Goal: Task Accomplishment & Management: Complete application form

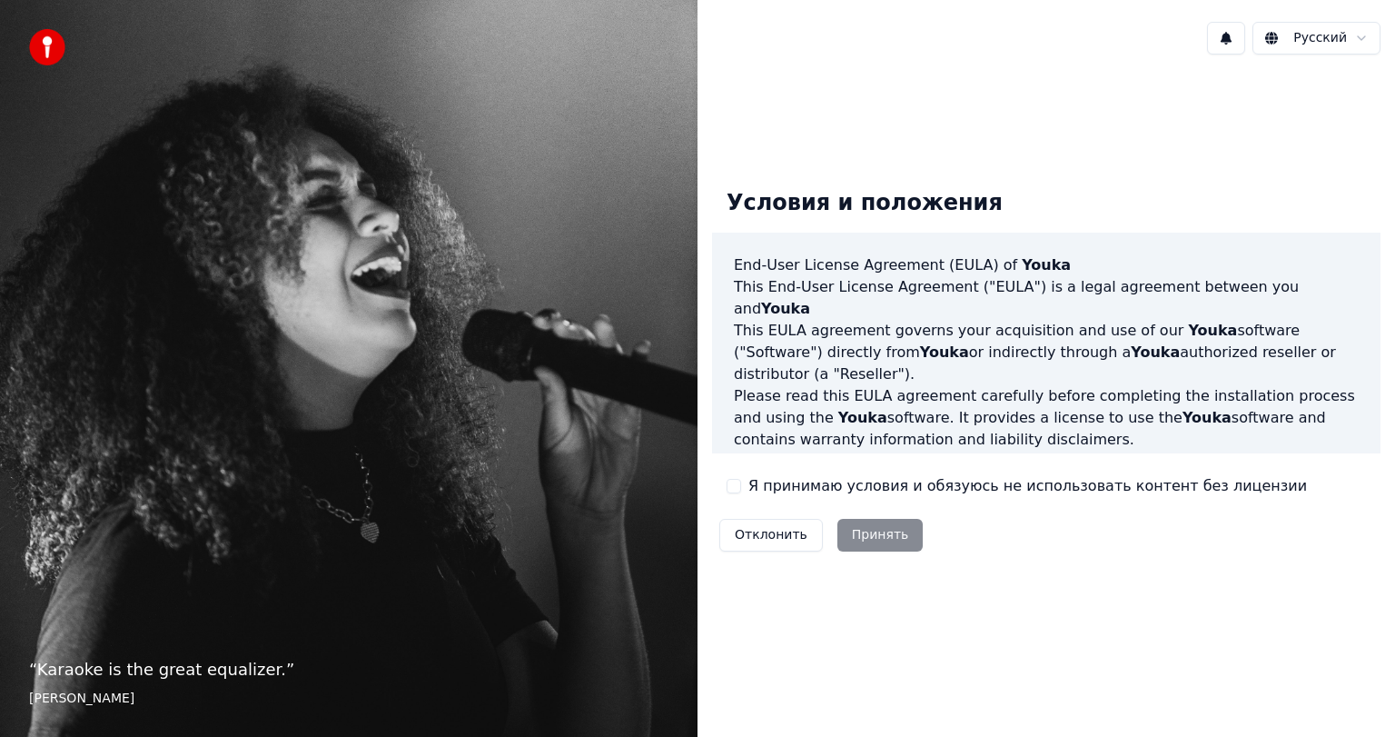
click at [886, 541] on div "Отклонить Принять" at bounding box center [821, 534] width 218 height 47
click at [881, 524] on div "Отклонить Принять" at bounding box center [821, 534] width 218 height 47
click at [872, 533] on div "Отклонить Принять" at bounding box center [821, 534] width 218 height 47
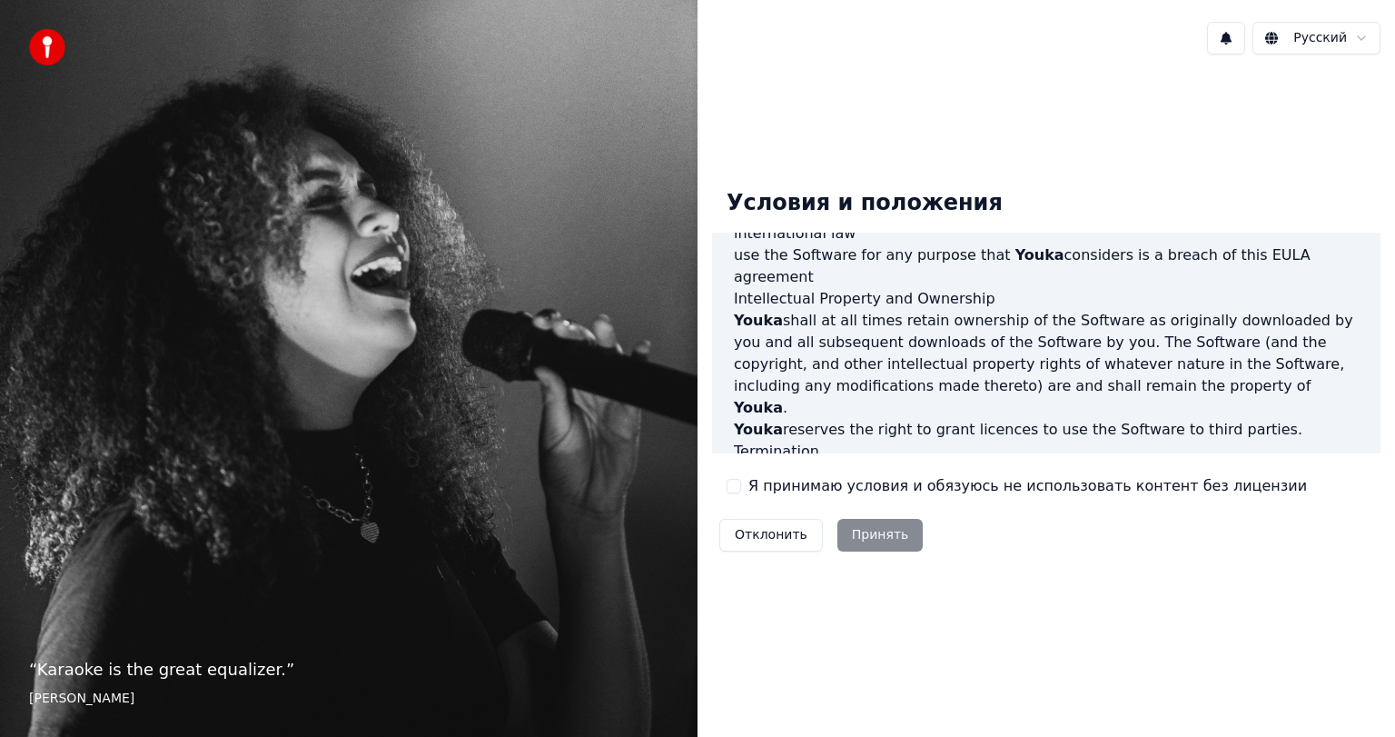
scroll to position [934, 0]
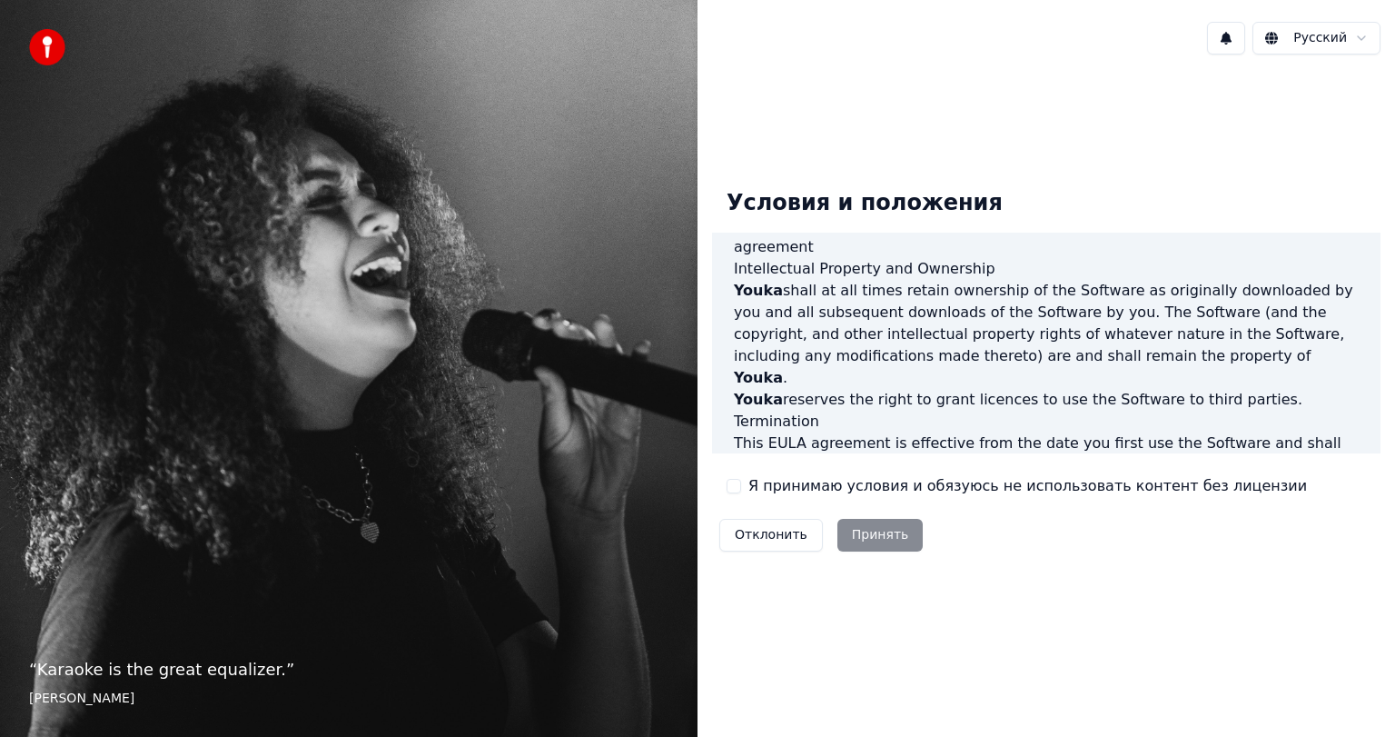
click at [1096, 486] on label "Я принимаю условия и обязуюсь не использовать контент без лицензии" at bounding box center [1027, 486] width 559 height 22
click at [741, 486] on button "Я принимаю условия и обязуюсь не использовать контент без лицензии" at bounding box center [734, 486] width 15 height 15
click at [896, 532] on button "Принять" at bounding box center [880, 535] width 86 height 33
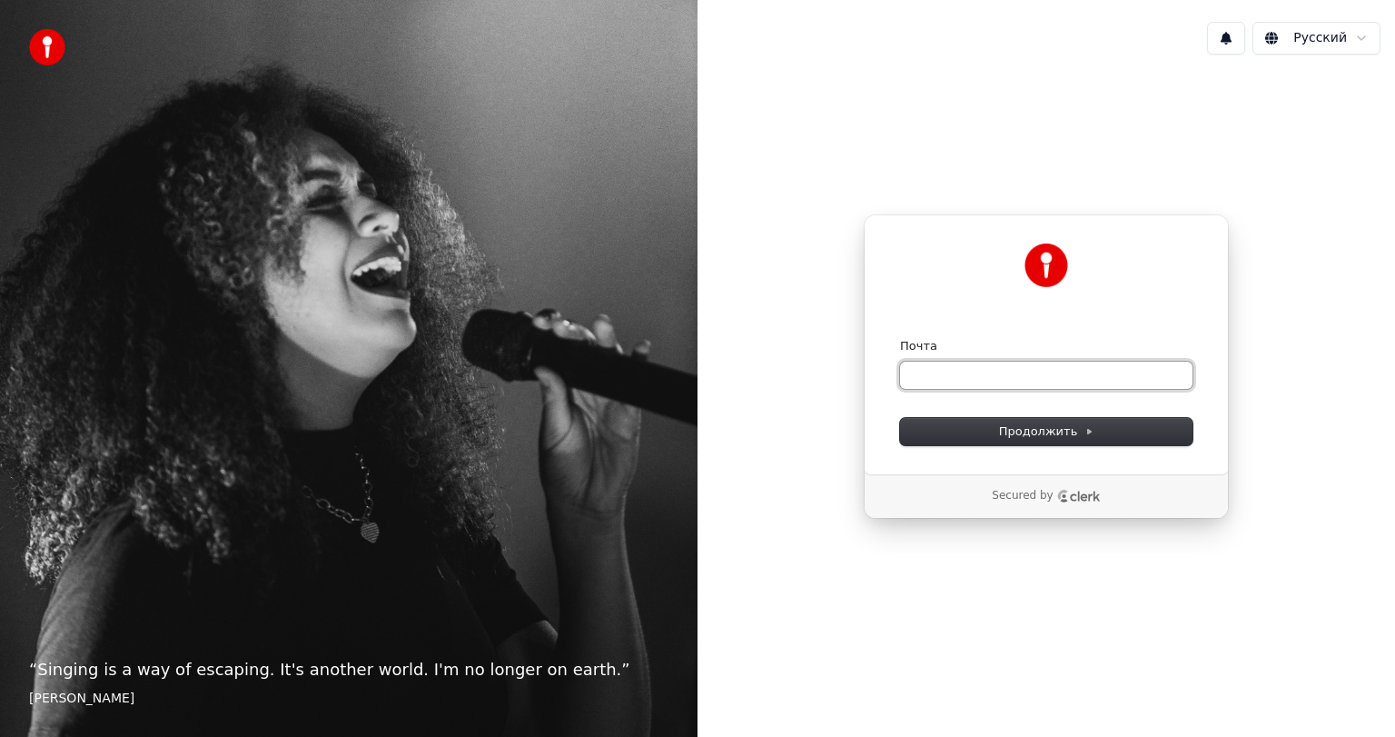
click at [1035, 371] on input "Почта" at bounding box center [1046, 374] width 292 height 27
click at [900, 338] on button "submit" at bounding box center [900, 338] width 0 height 0
type input "**********"
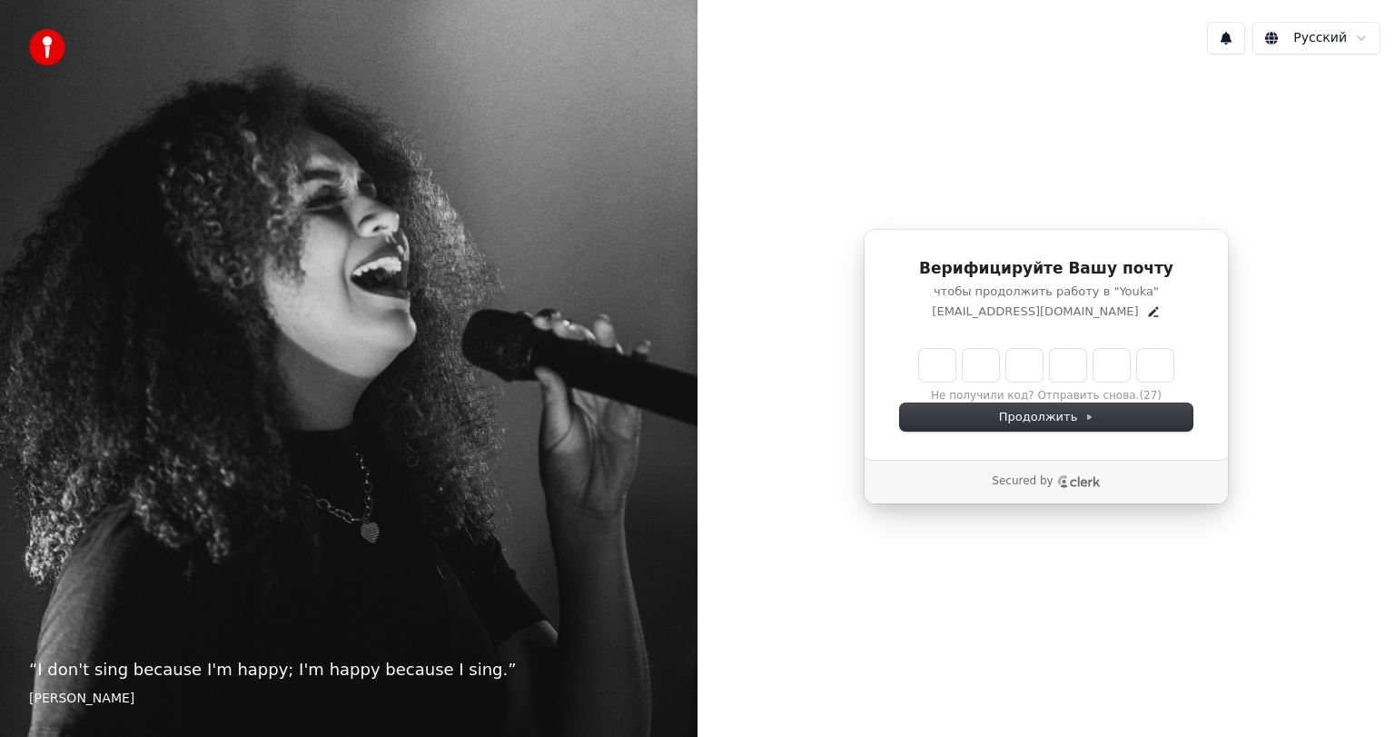
click at [1285, 153] on div "Верифицируйте Вашу почту чтобы продолжить работу в "Youka" arbatsolo@yandex.ru …" at bounding box center [1047, 366] width 698 height 595
click at [947, 366] on input "Enter verification code" at bounding box center [1064, 365] width 291 height 33
click at [936, 364] on input "Enter verification code" at bounding box center [1064, 365] width 291 height 33
click at [936, 366] on input "Enter verification code" at bounding box center [1064, 365] width 291 height 33
type input "*"
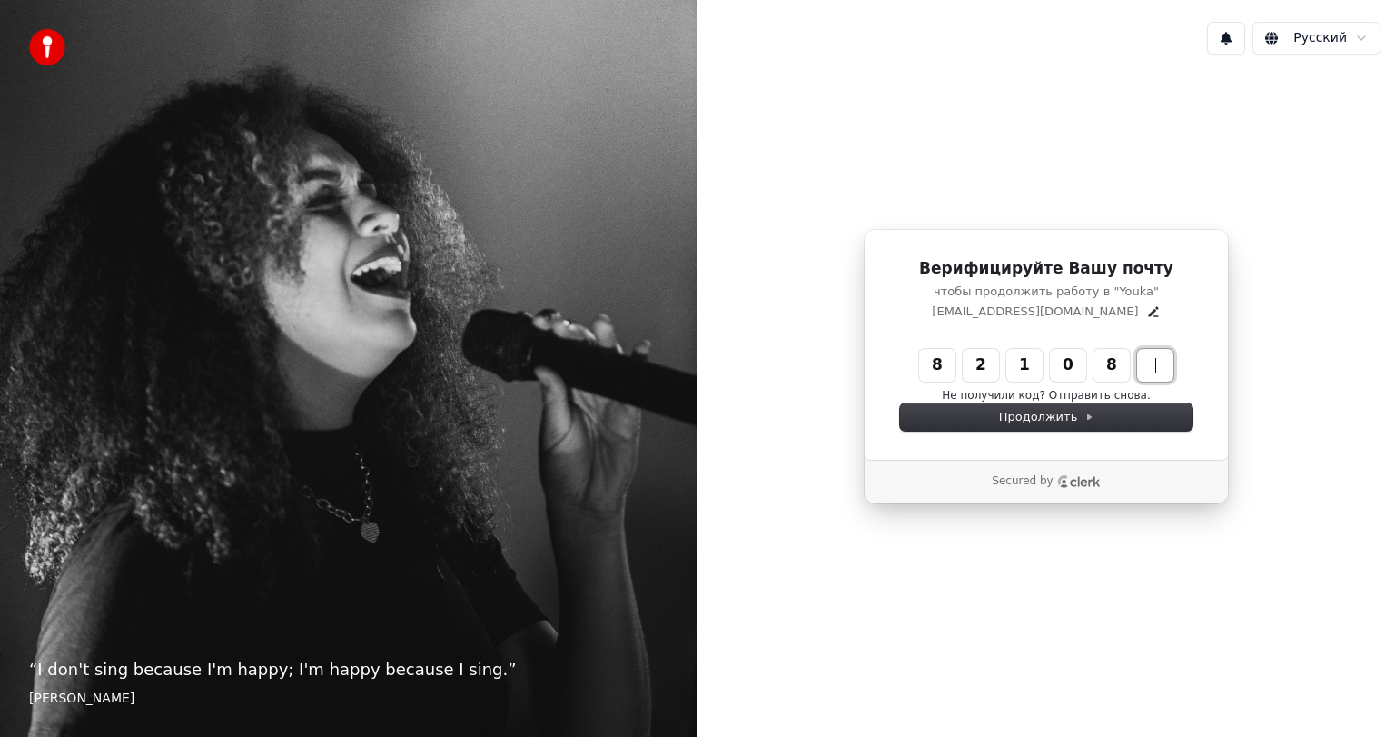
type input "******"
